Goal: Check status: Check status

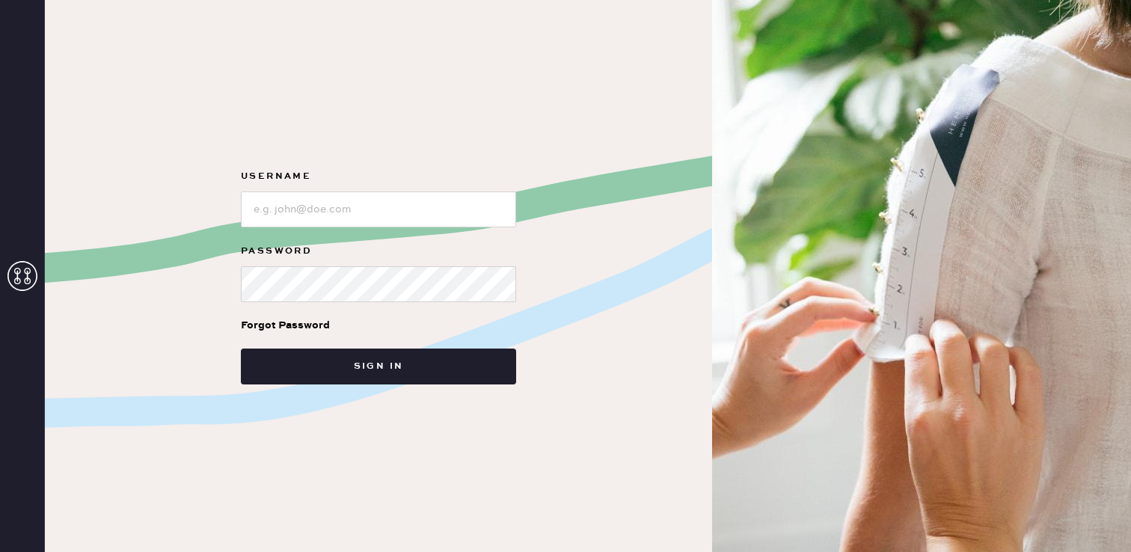
click at [310, 177] on label "Username" at bounding box center [378, 177] width 275 height 18
click at [327, 199] on input "loginName" at bounding box center [378, 209] width 275 height 36
click at [334, 210] on input "loginName" at bounding box center [378, 209] width 275 height 36
click at [523, 217] on form "Username Password Forgot Password Sign in" at bounding box center [378, 276] width 299 height 217
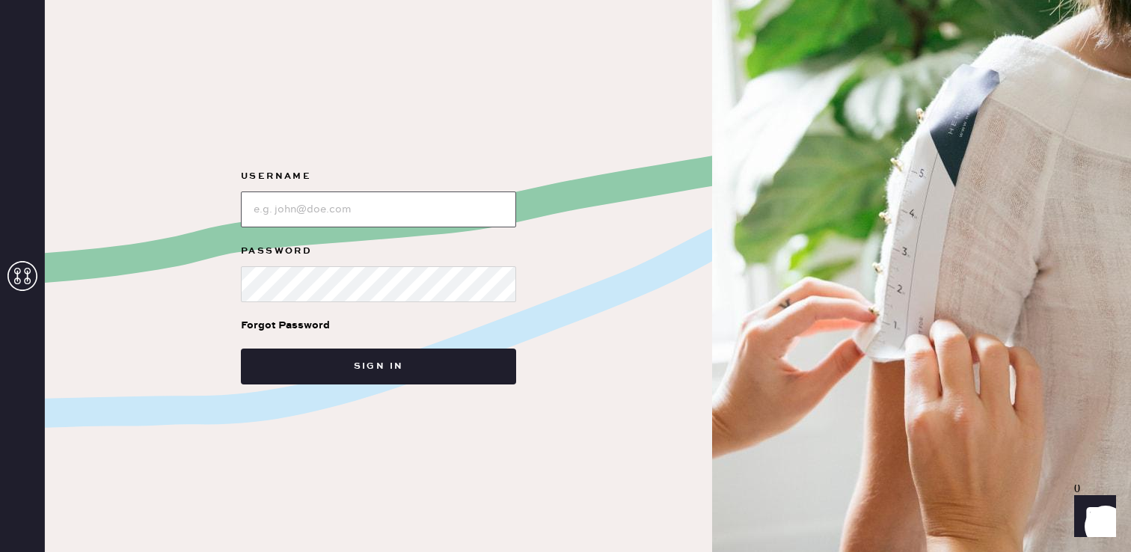
click at [497, 216] on input "loginName" at bounding box center [378, 209] width 275 height 36
type input "p"
paste input "[EMAIL_ADDRESS][DOMAIN_NAME]"
type input "[EMAIL_ADDRESS][DOMAIN_NAME]"
click at [241, 349] on button "Sign in" at bounding box center [378, 367] width 275 height 36
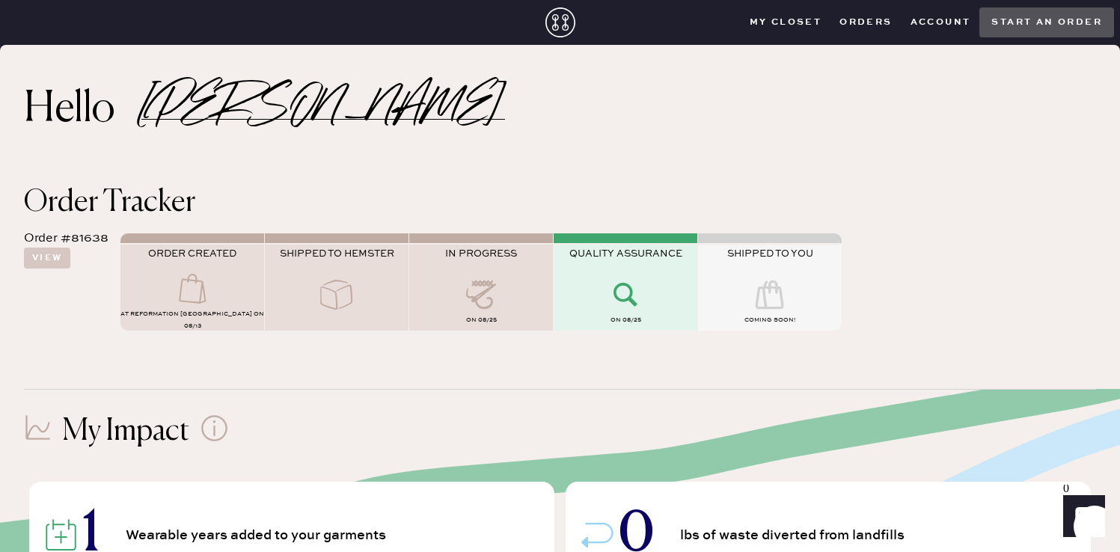
click at [864, 19] on button "Orders" at bounding box center [865, 22] width 70 height 22
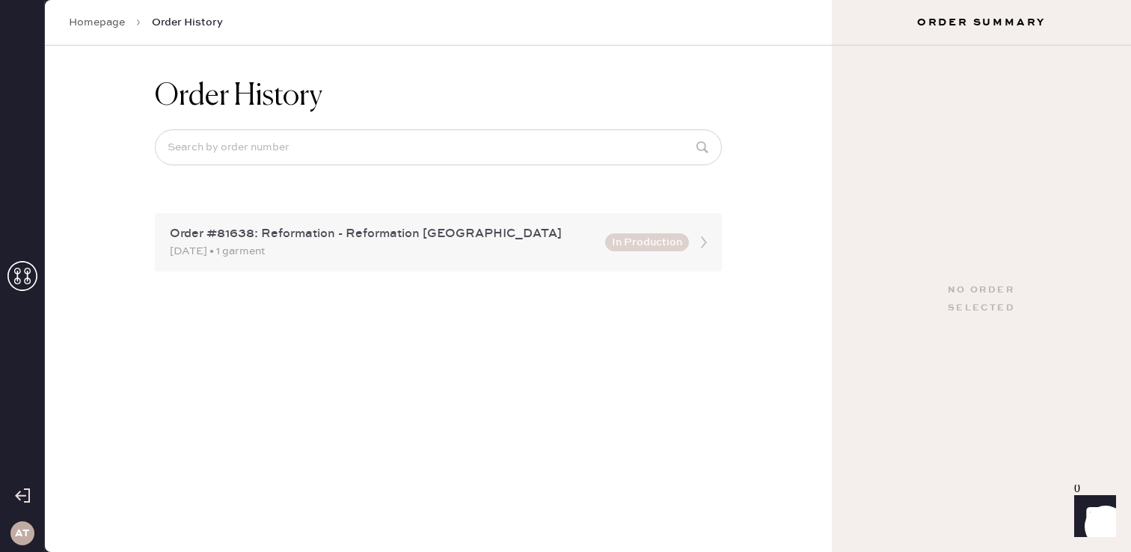
click at [494, 248] on div "[DATE] • 1 garment" at bounding box center [383, 251] width 426 height 16
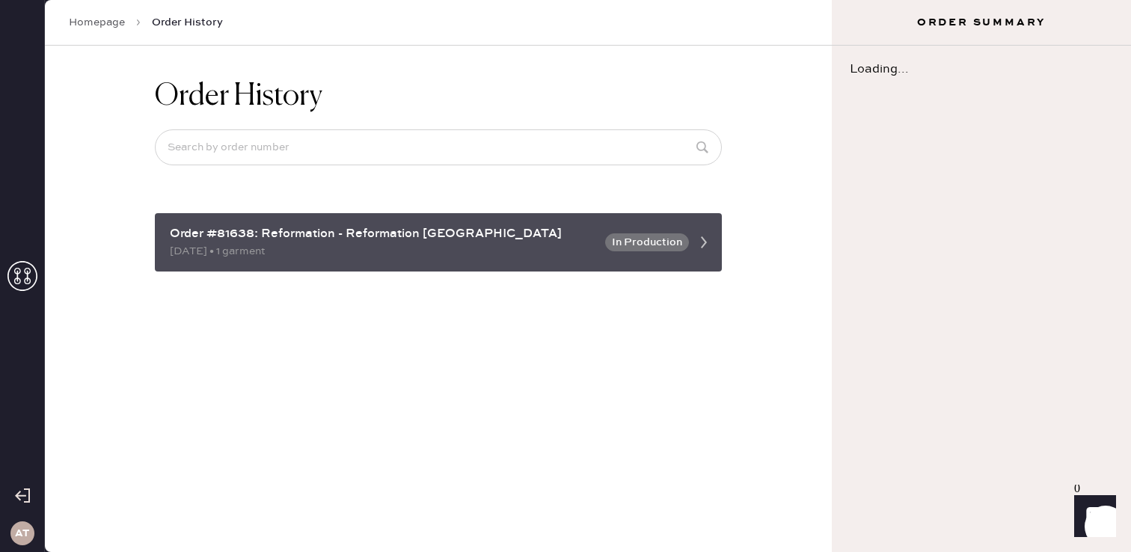
click at [488, 245] on div "[DATE] • 1 garment" at bounding box center [383, 251] width 426 height 16
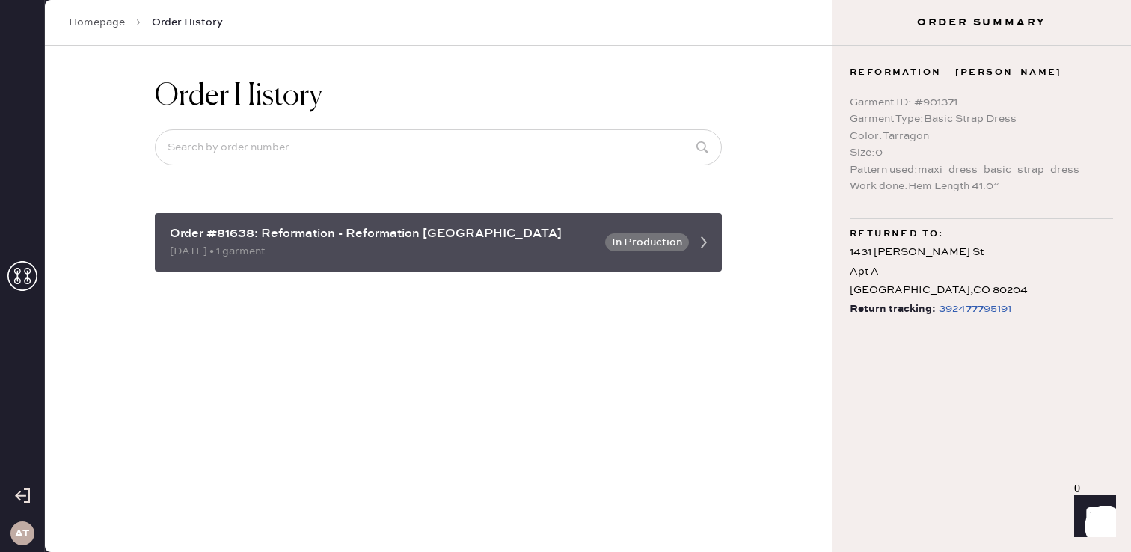
click at [701, 245] on icon at bounding box center [704, 242] width 30 height 30
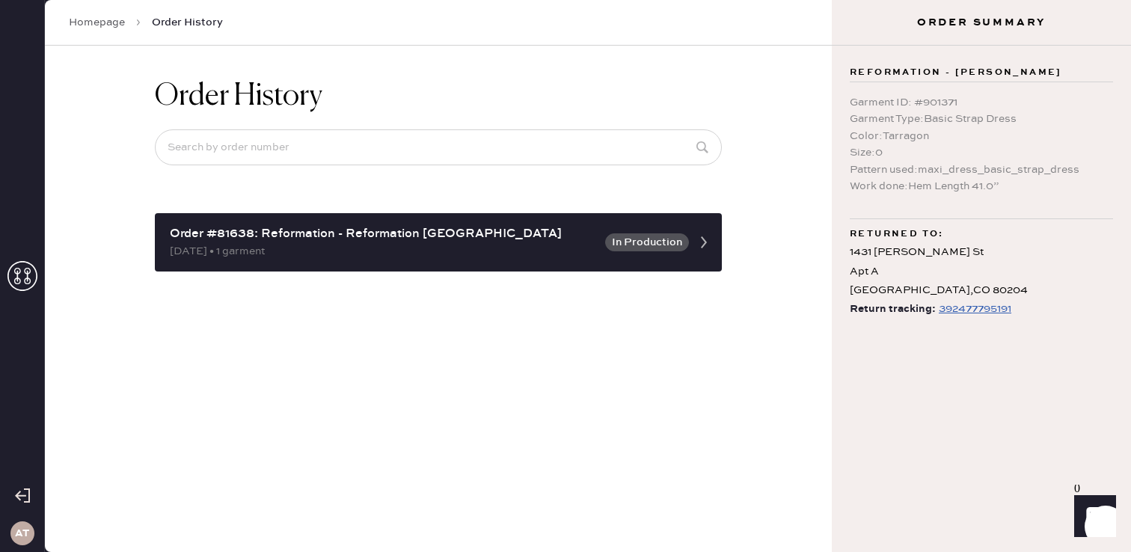
click at [960, 310] on div "392477795191" at bounding box center [975, 309] width 73 height 18
